Goal: Navigation & Orientation: Find specific page/section

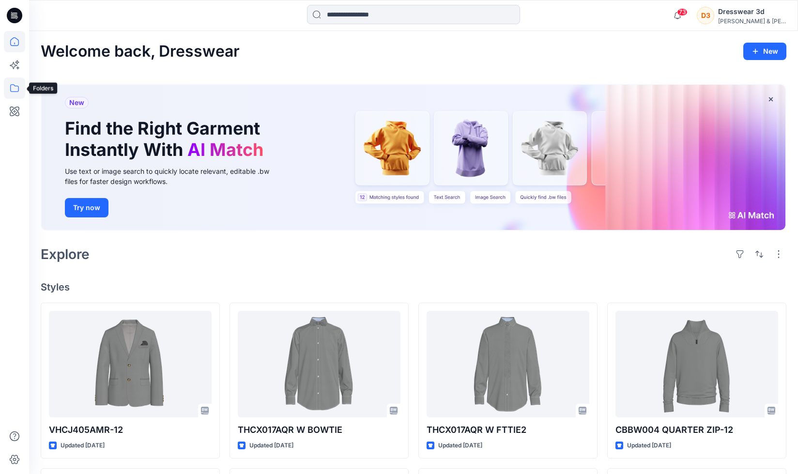
click at [17, 86] on icon at bounding box center [14, 87] width 21 height 21
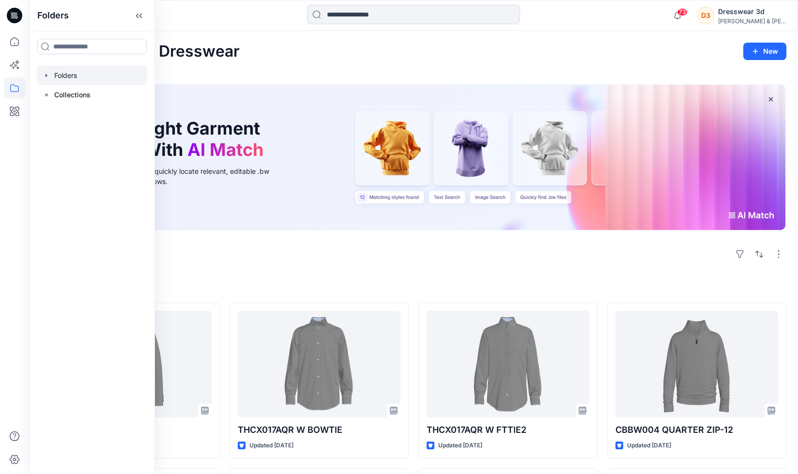
click at [67, 74] on div at bounding box center [92, 75] width 110 height 19
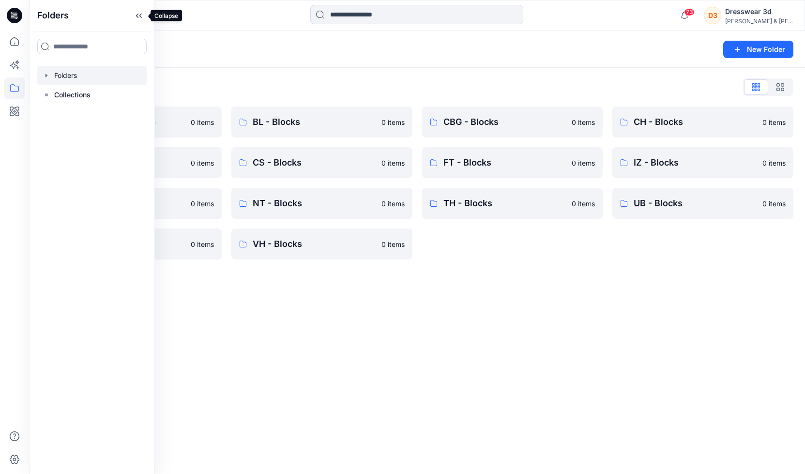
click at [138, 11] on icon at bounding box center [138, 16] width 15 height 16
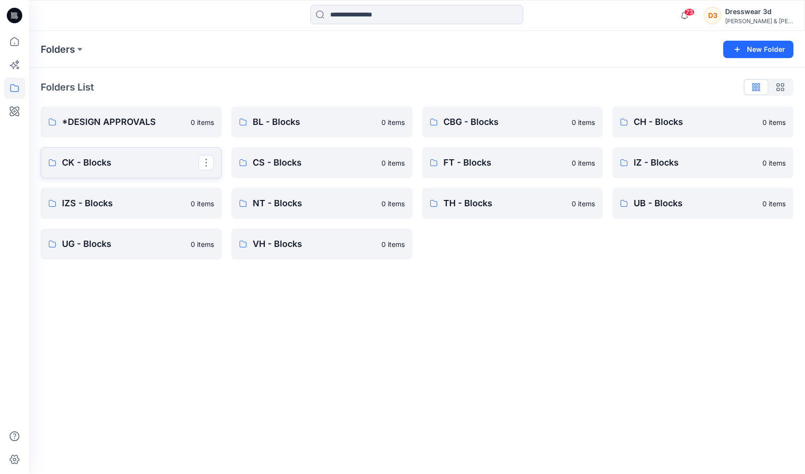
click at [155, 166] on p "CK - Blocks" at bounding box center [130, 163] width 137 height 14
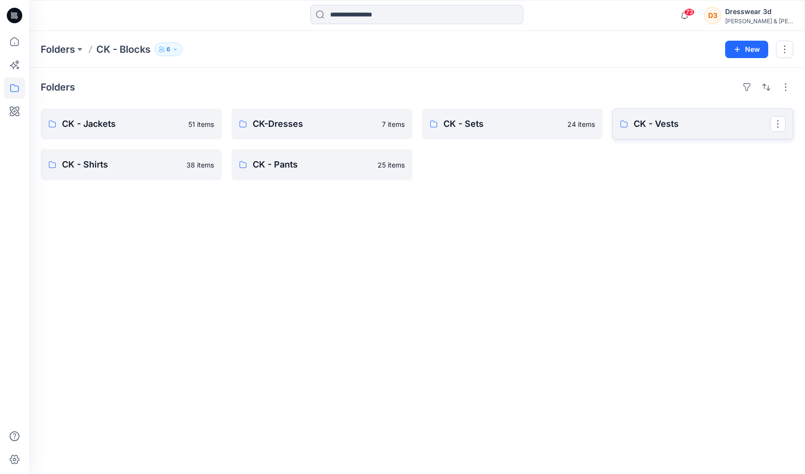
click at [658, 119] on p "CK - Vests" at bounding box center [702, 124] width 137 height 14
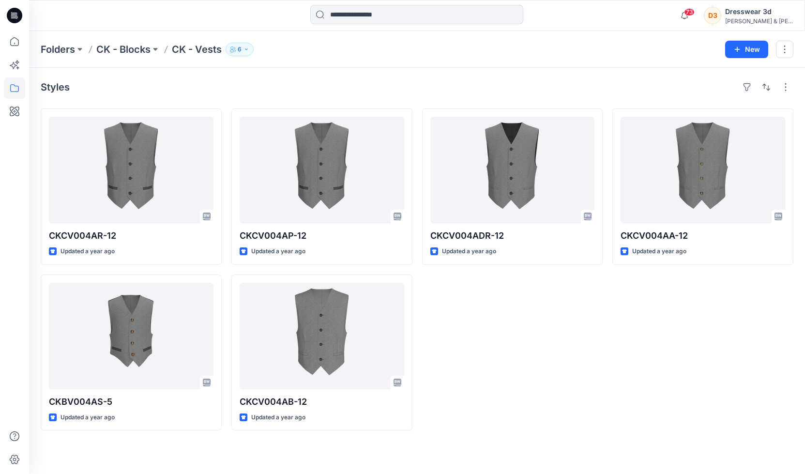
click at [138, 54] on p "CK - Blocks" at bounding box center [123, 50] width 54 height 14
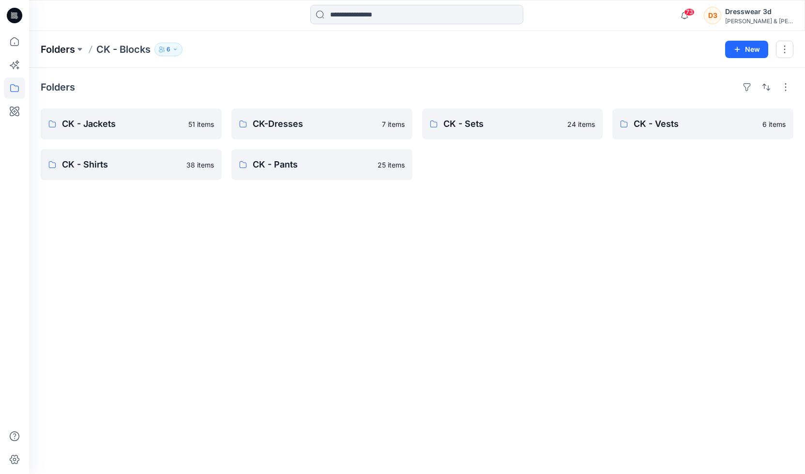
click at [66, 48] on p "Folders" at bounding box center [58, 50] width 34 height 14
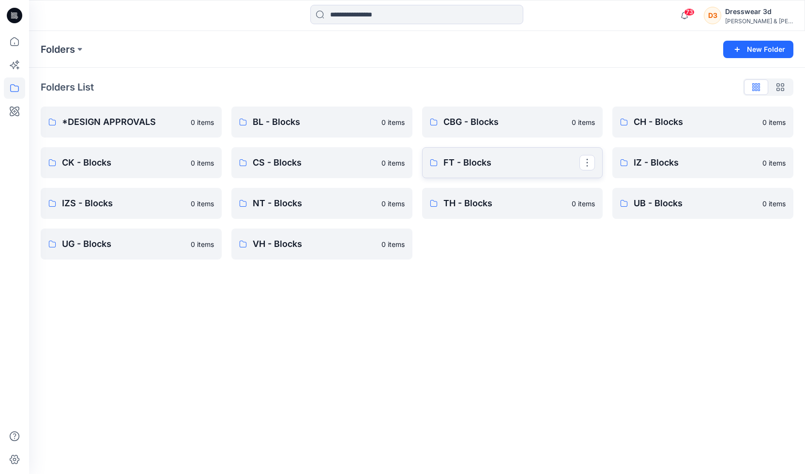
click at [472, 167] on p "FT - Blocks" at bounding box center [512, 163] width 137 height 14
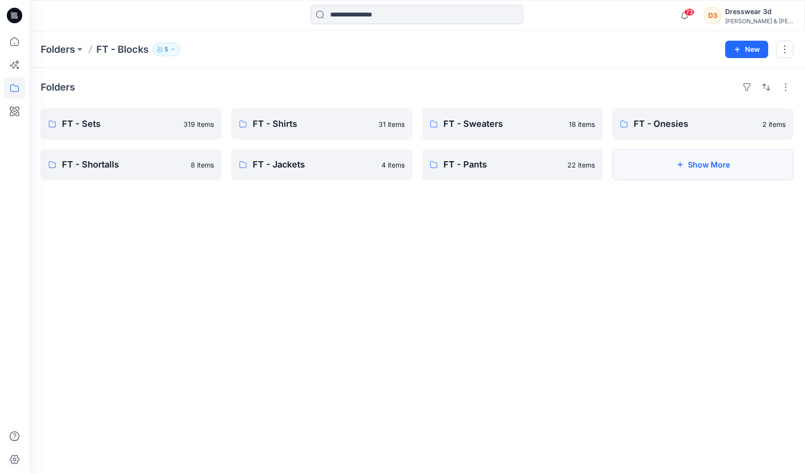
click at [655, 162] on button "Show More" at bounding box center [703, 164] width 181 height 31
click at [679, 163] on p "FT - Vests" at bounding box center [702, 165] width 137 height 14
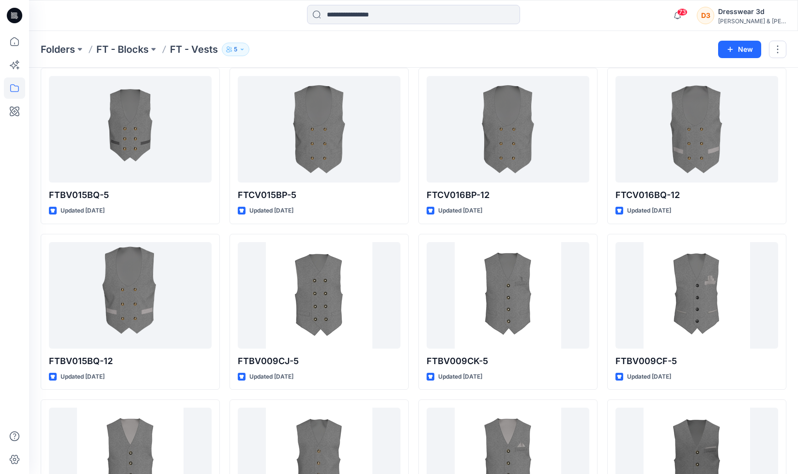
scroll to position [58, 0]
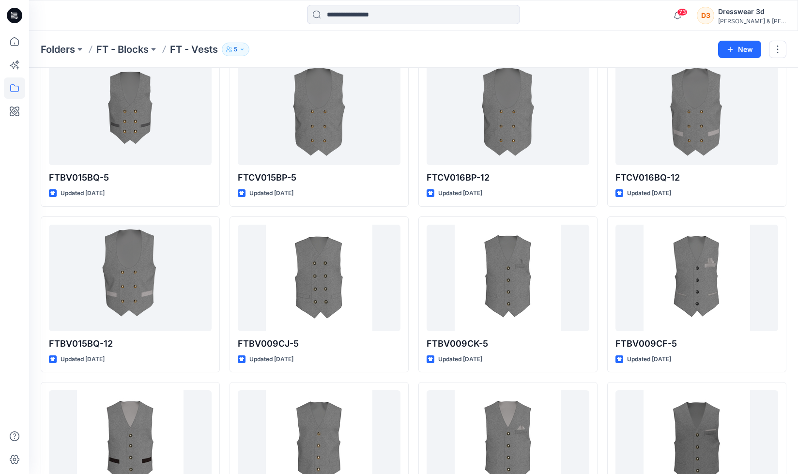
drag, startPoint x: 658, startPoint y: 38, endPoint x: 663, endPoint y: 40, distance: 6.3
click at [658, 39] on div "Folders FT - Blocks FT - Vests 5 New" at bounding box center [413, 49] width 769 height 37
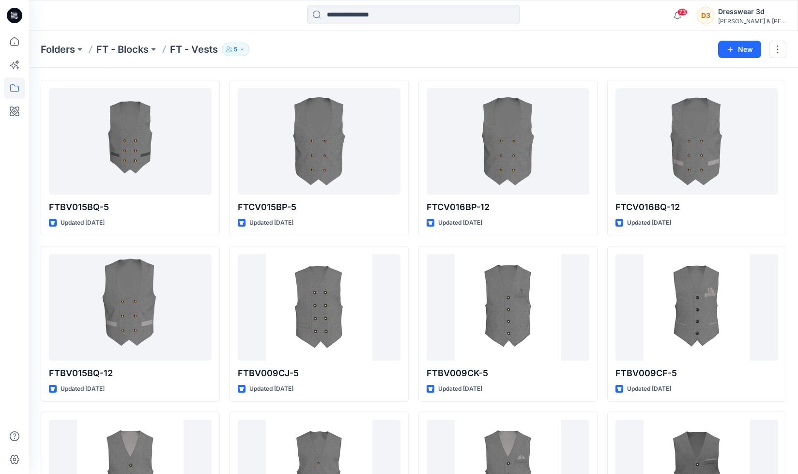
scroll to position [0, 0]
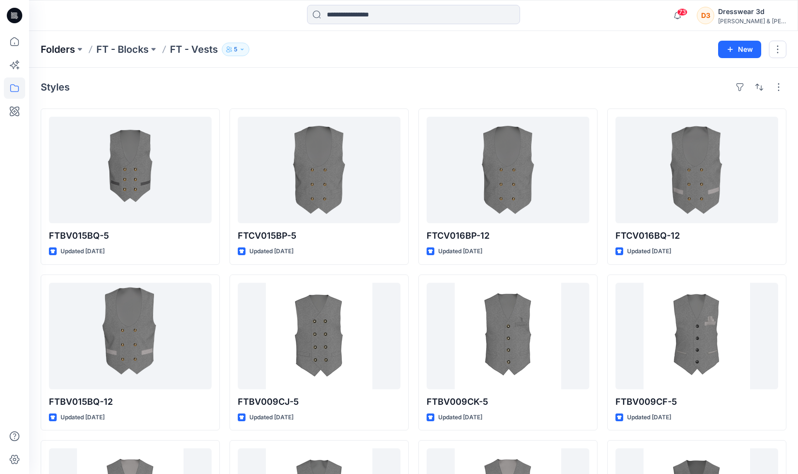
click at [63, 50] on p "Folders" at bounding box center [58, 50] width 34 height 14
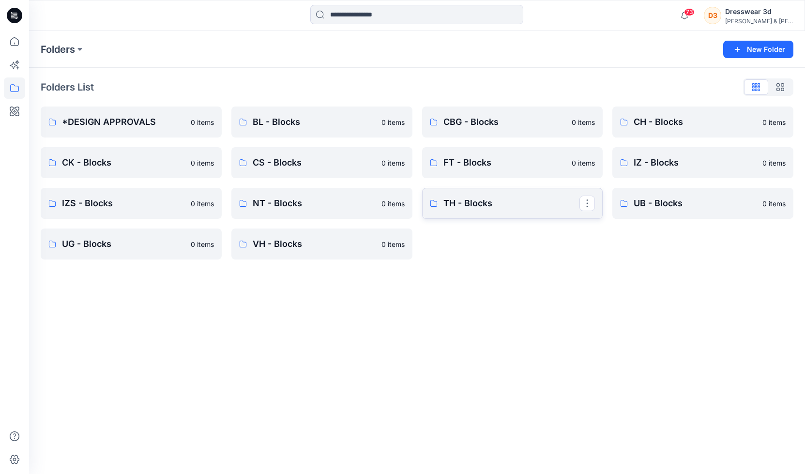
click at [473, 204] on p "TH - Blocks" at bounding box center [512, 204] width 137 height 14
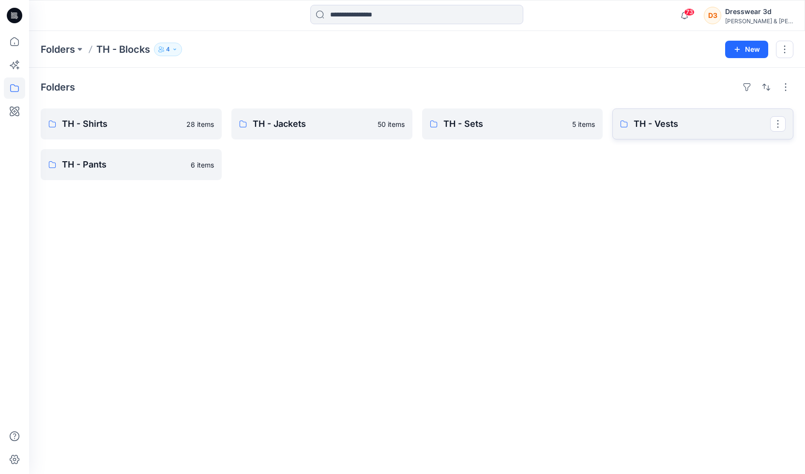
click at [659, 116] on link "TH - Vests" at bounding box center [703, 123] width 181 height 31
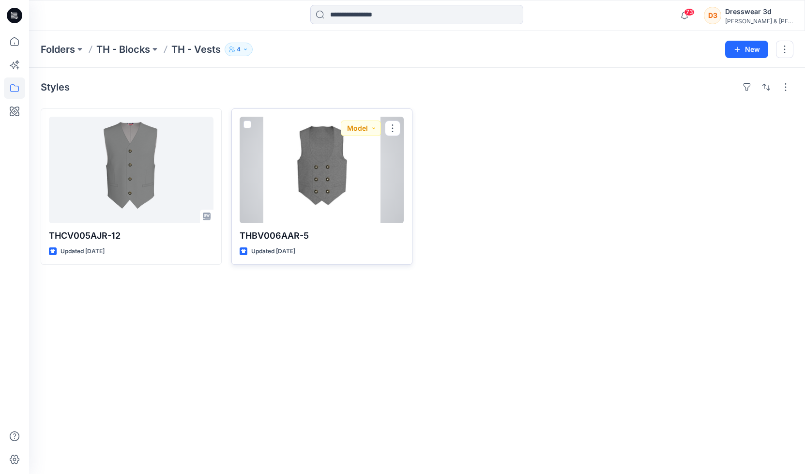
click at [339, 200] on div at bounding box center [322, 170] width 165 height 107
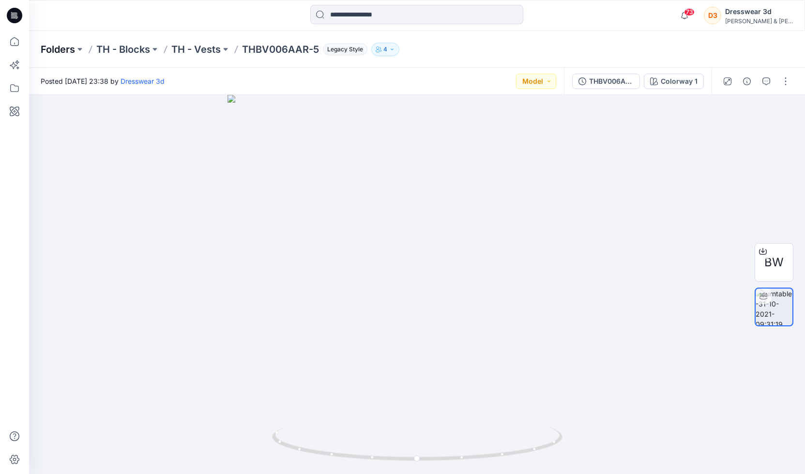
click at [60, 47] on p "Folders" at bounding box center [58, 50] width 34 height 14
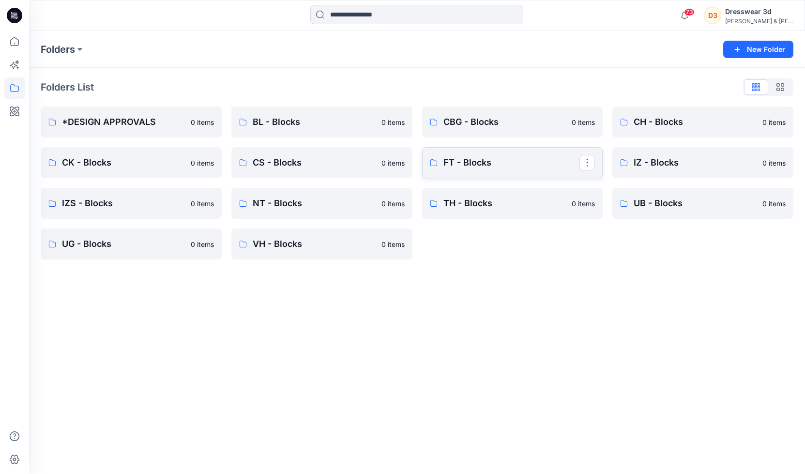
click at [459, 163] on p "FT - Blocks" at bounding box center [512, 163] width 137 height 14
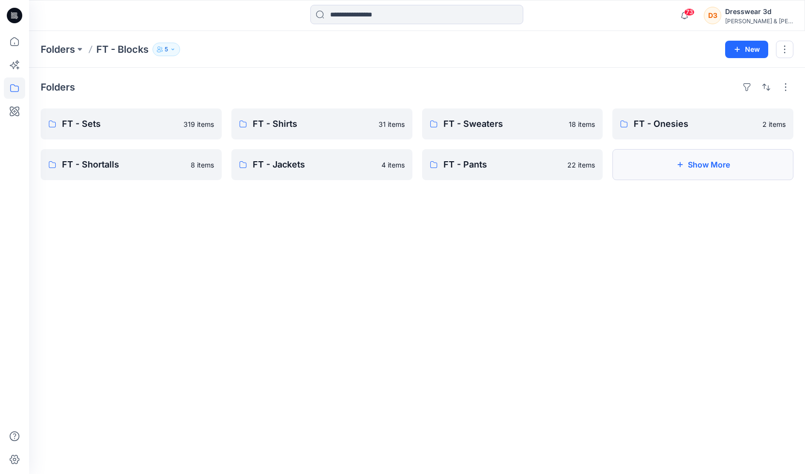
click at [655, 156] on button "Show More" at bounding box center [703, 164] width 181 height 31
click at [665, 175] on link "FT - Vests" at bounding box center [703, 164] width 181 height 31
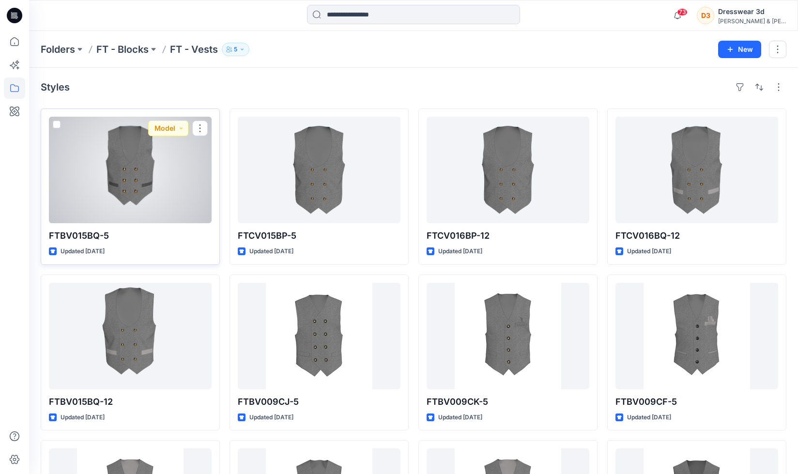
click at [208, 199] on div at bounding box center [130, 170] width 163 height 107
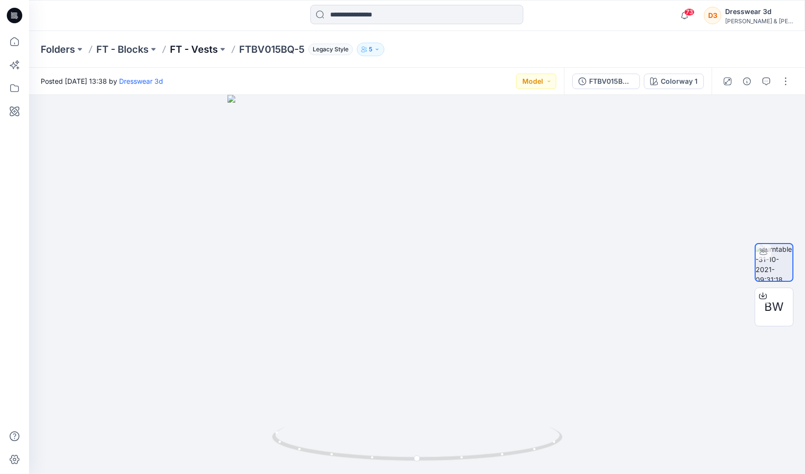
click at [185, 55] on p "FT - Vests" at bounding box center [194, 50] width 48 height 14
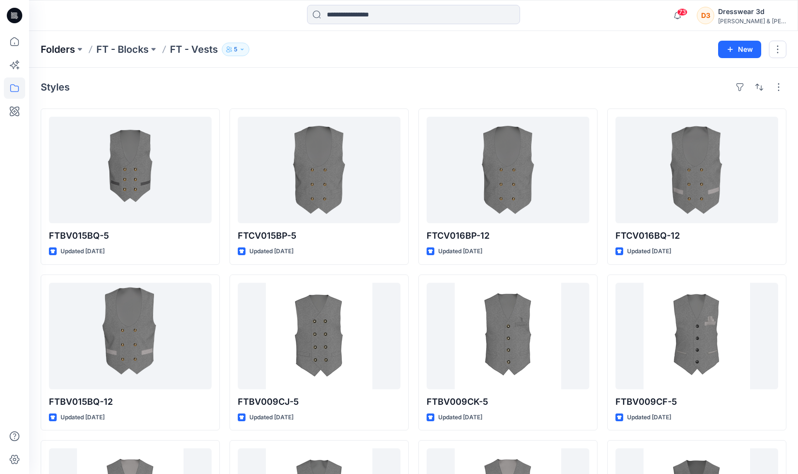
click at [65, 49] on p "Folders" at bounding box center [58, 50] width 34 height 14
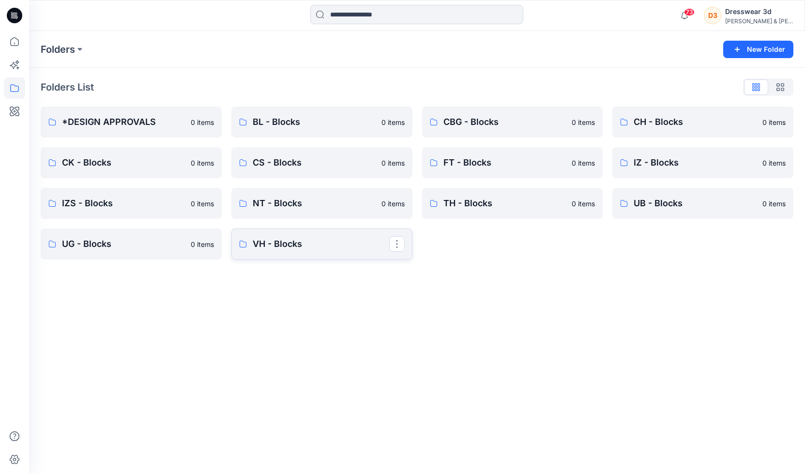
click at [270, 251] on link "VH - Blocks" at bounding box center [321, 244] width 181 height 31
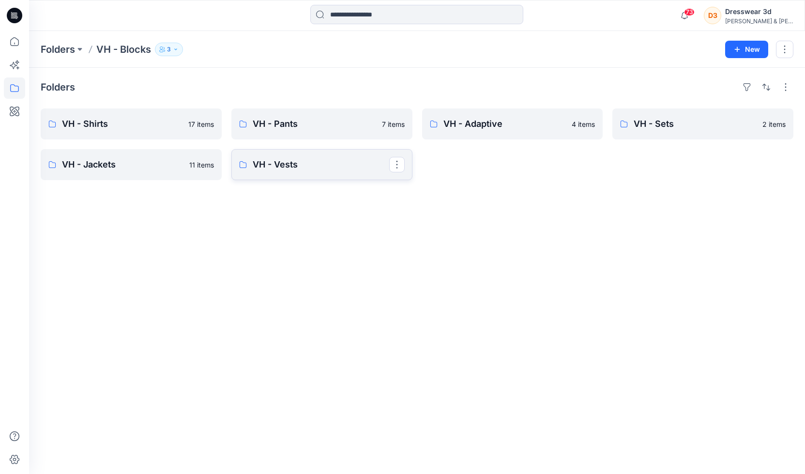
click at [282, 154] on link "VH - Vests" at bounding box center [321, 164] width 181 height 31
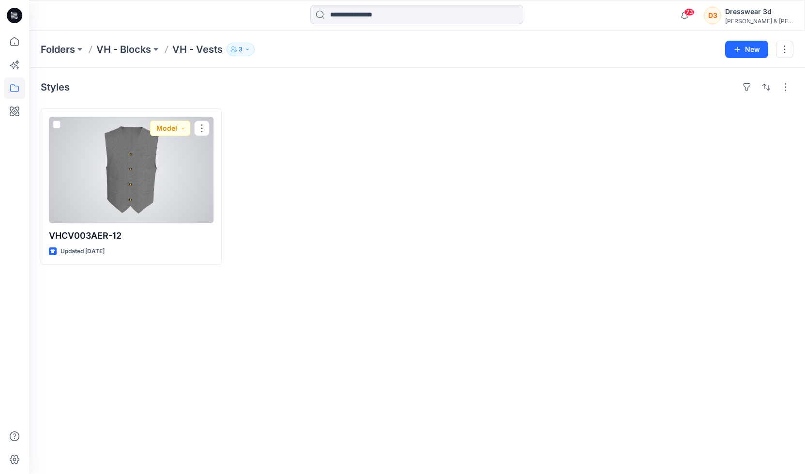
click at [151, 201] on div at bounding box center [131, 170] width 165 height 107
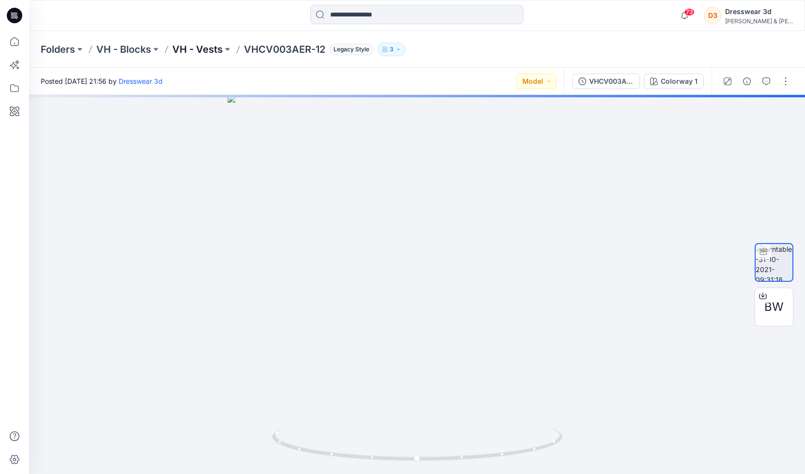
click at [191, 46] on p "VH - Vests" at bounding box center [197, 50] width 50 height 14
